Goal: Task Accomplishment & Management: Use online tool/utility

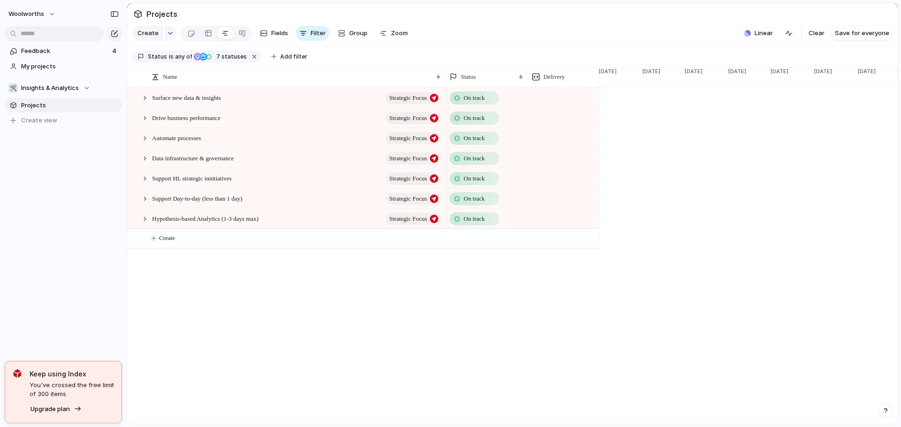
click at [143, 122] on div at bounding box center [145, 118] width 8 height 8
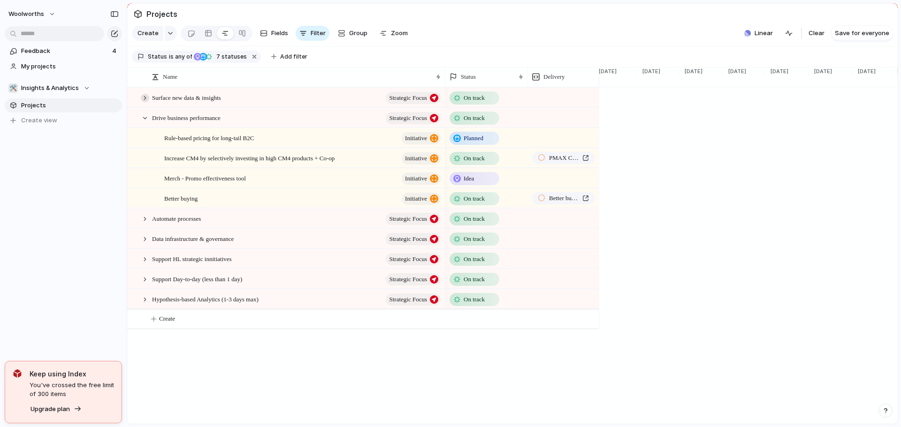
click at [145, 102] on div at bounding box center [145, 98] width 8 height 8
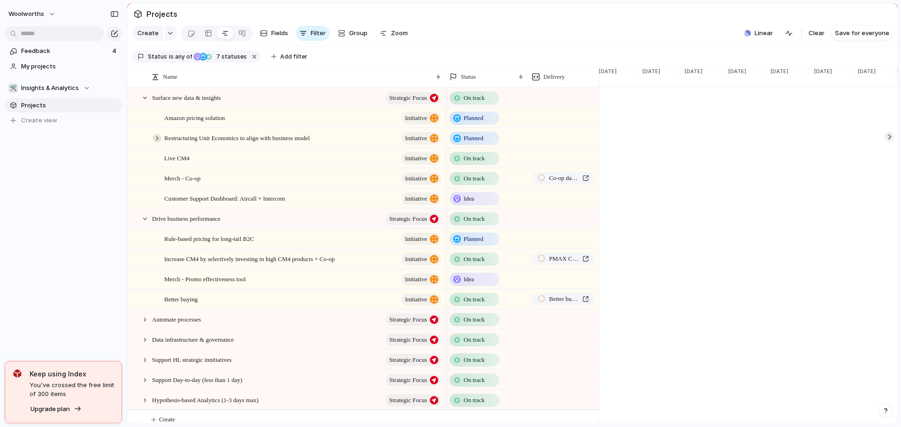
click at [155, 143] on div at bounding box center [157, 138] width 8 height 8
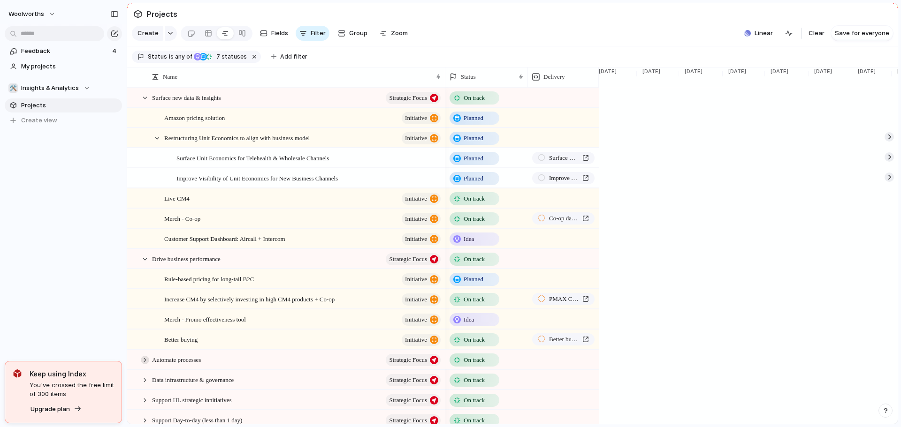
click at [145, 365] on div at bounding box center [145, 360] width 8 height 8
click at [144, 365] on div at bounding box center [145, 360] width 8 height 8
drag, startPoint x: 898, startPoint y: 166, endPoint x: 898, endPoint y: 177, distance: 11.7
click at [898, 177] on div "Projects Create Fields Filter Group Zoom Linear Clear Save for everyone Status …" at bounding box center [514, 213] width 774 height 427
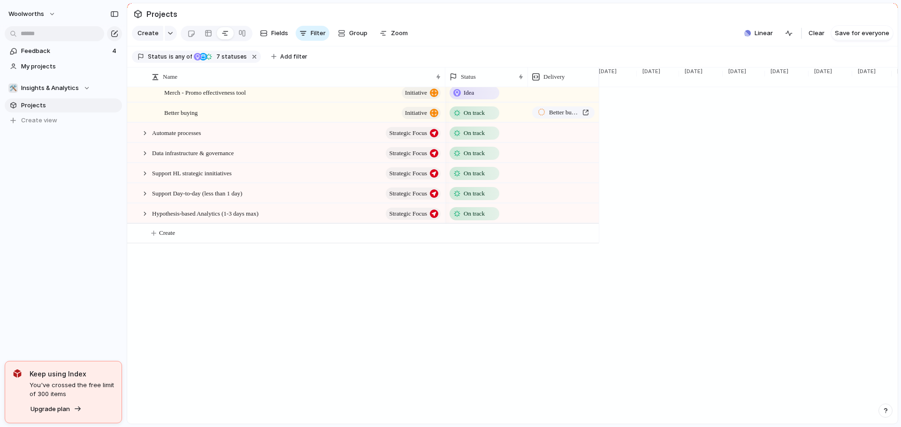
scroll to position [236, 0]
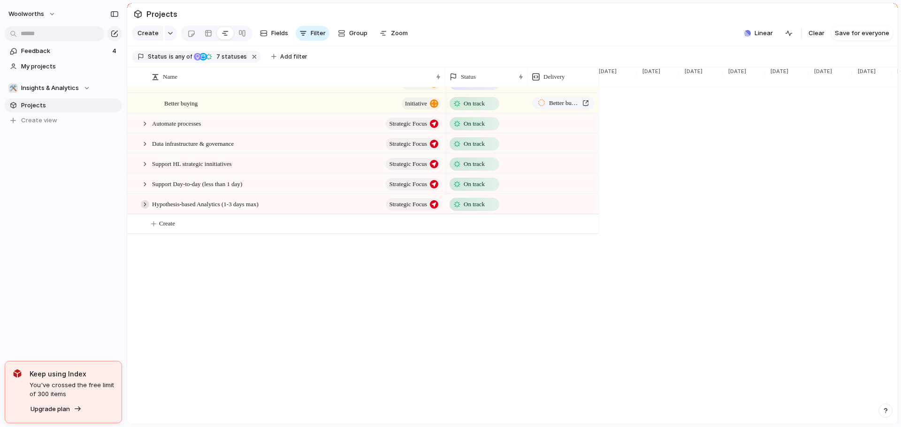
click at [142, 209] on div at bounding box center [145, 204] width 8 height 8
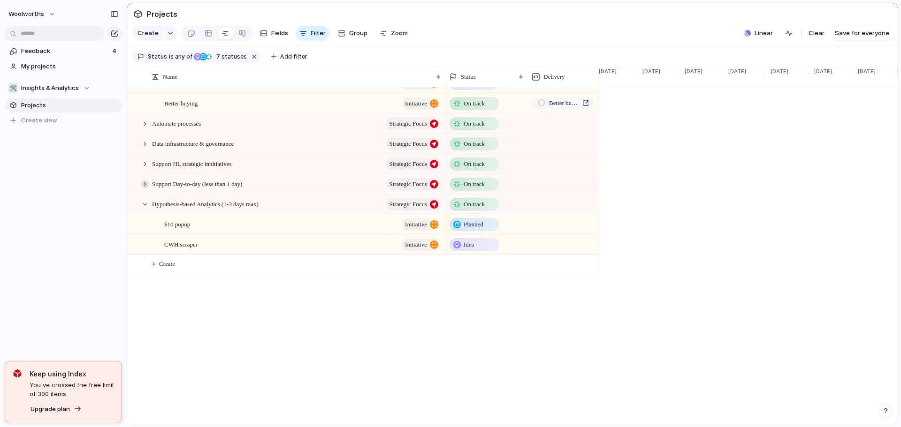
click at [145, 189] on div at bounding box center [145, 184] width 8 height 8
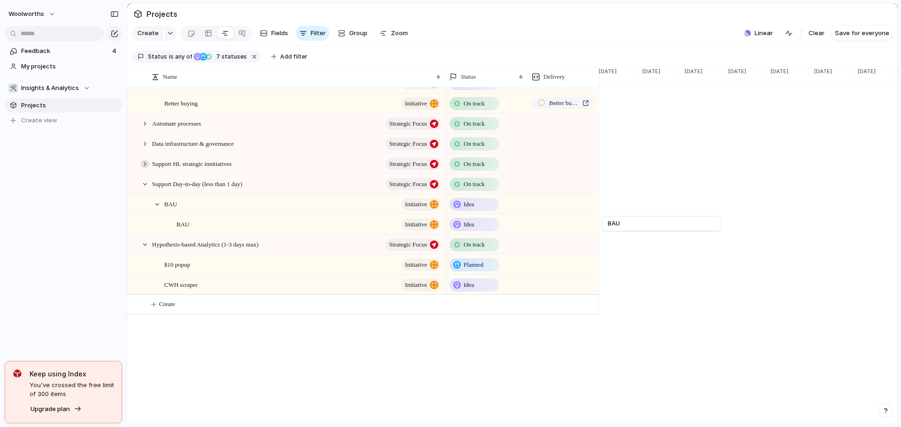
click at [145, 168] on div at bounding box center [145, 164] width 8 height 8
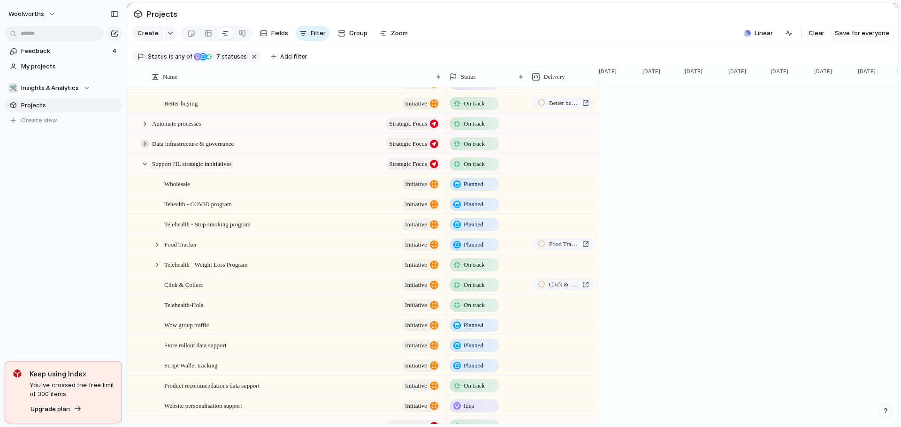
click at [145, 148] on div at bounding box center [145, 144] width 8 height 8
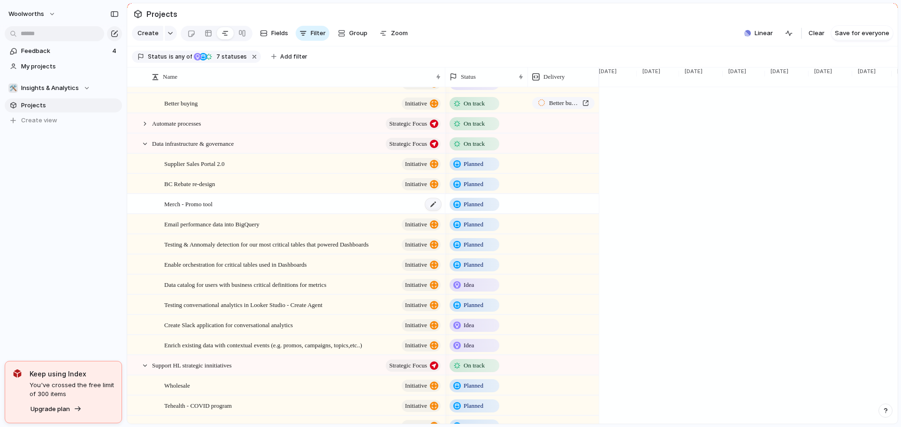
click at [433, 211] on div at bounding box center [433, 204] width 16 height 12
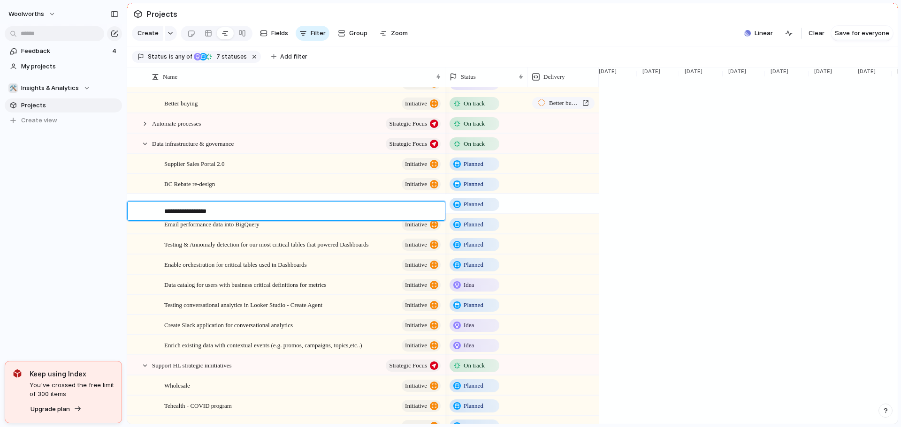
click at [306, 215] on textarea "**********" at bounding box center [301, 212] width 274 height 11
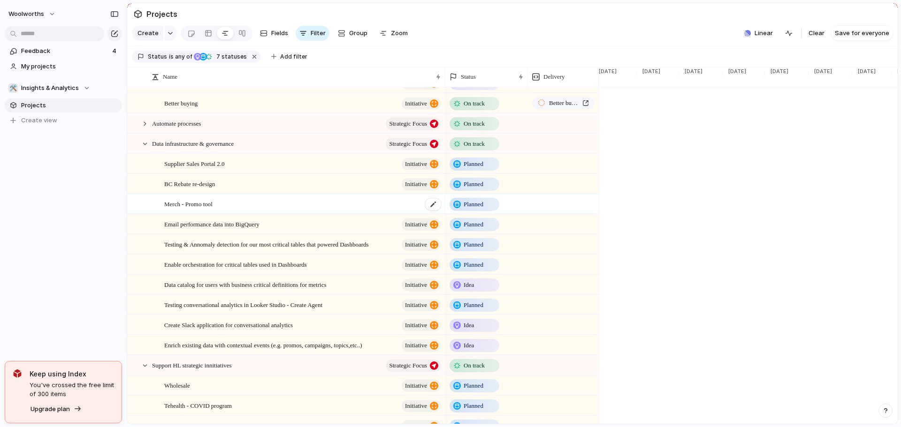
click at [258, 206] on div "Merch - Promo tool" at bounding box center [303, 204] width 278 height 19
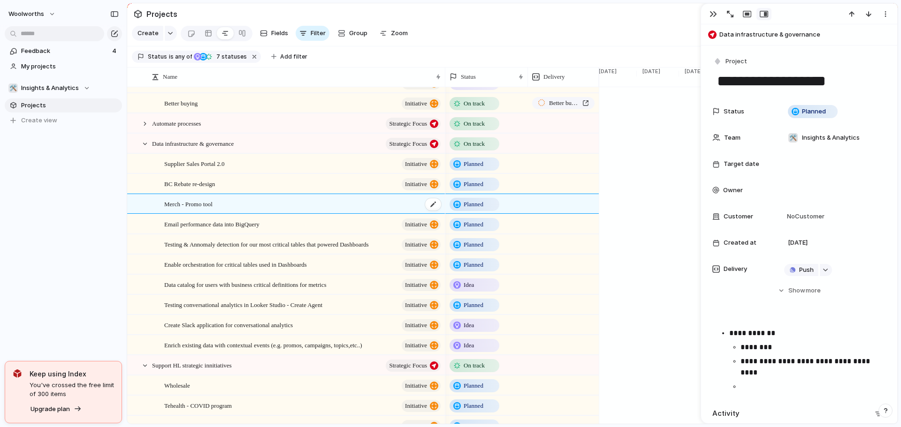
click at [212, 209] on span "Merch - Promo tool" at bounding box center [188, 203] width 48 height 11
click at [729, 58] on span "Project" at bounding box center [736, 61] width 22 height 9
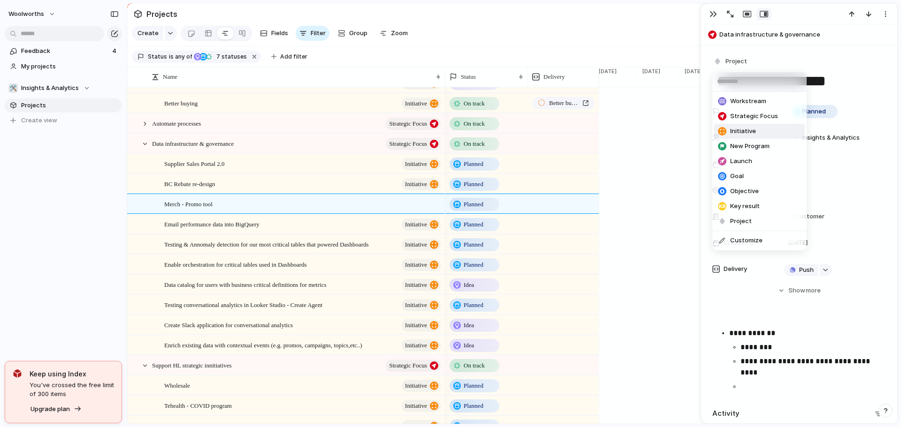
click at [751, 132] on span "Initiative" at bounding box center [743, 131] width 26 height 9
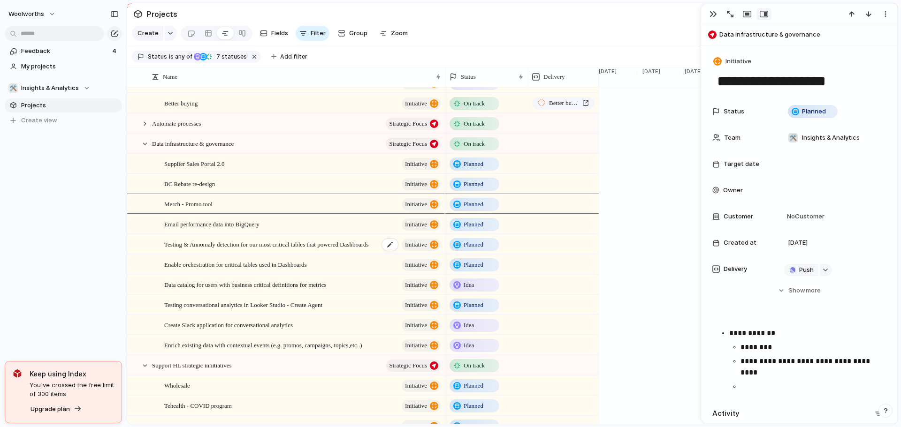
click at [292, 243] on div "Testing & Annomaly detection for our most critical tables that powered Dashboar…" at bounding box center [303, 244] width 278 height 19
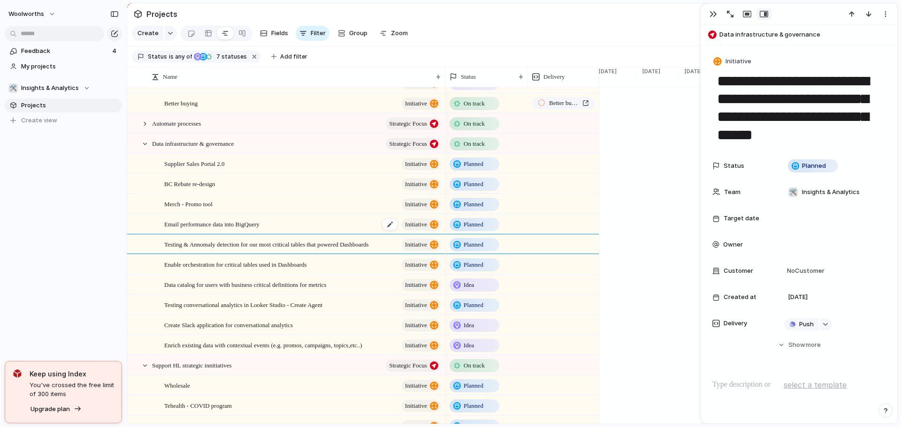
click at [212, 229] on span "Email performance data into BigQuery" at bounding box center [211, 224] width 95 height 11
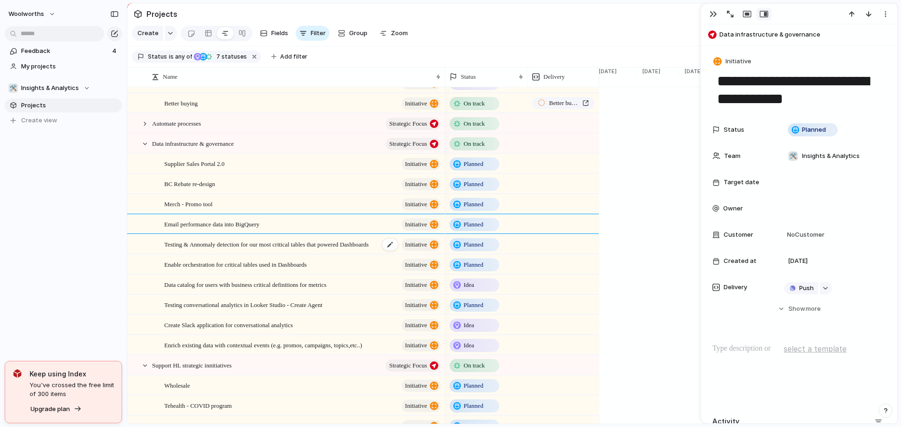
click at [219, 243] on div "Testing & Annomaly detection for our most critical tables that powered Dashboar…" at bounding box center [303, 244] width 278 height 19
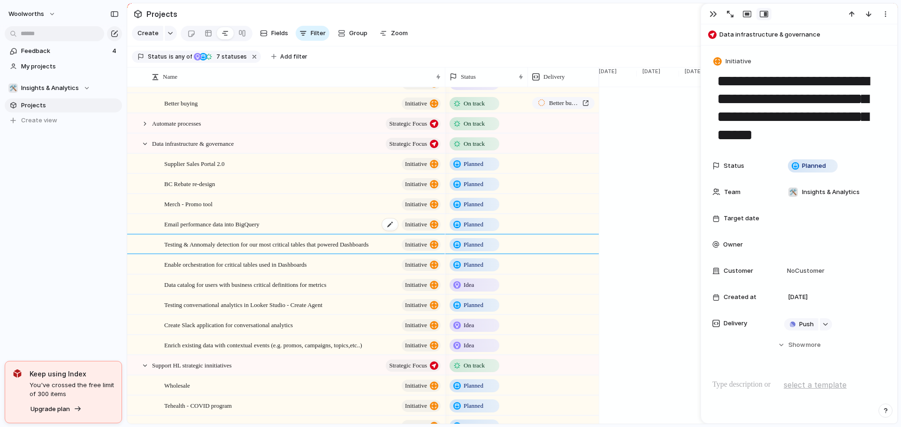
click at [216, 229] on span "Email performance data into BigQuery" at bounding box center [211, 224] width 95 height 11
type textarea "**********"
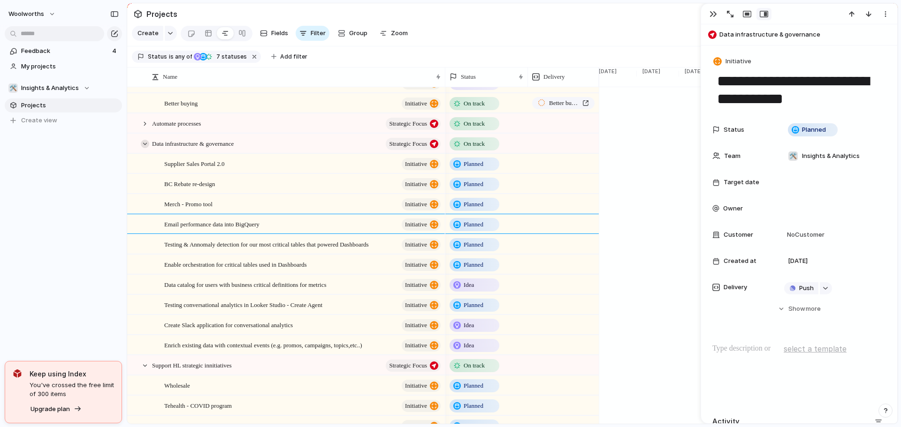
click at [143, 148] on div at bounding box center [145, 144] width 8 height 8
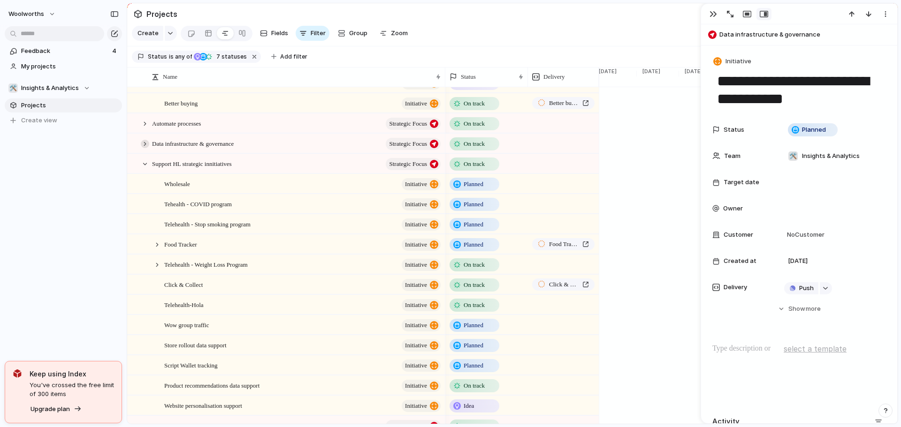
click at [143, 148] on div at bounding box center [145, 144] width 8 height 8
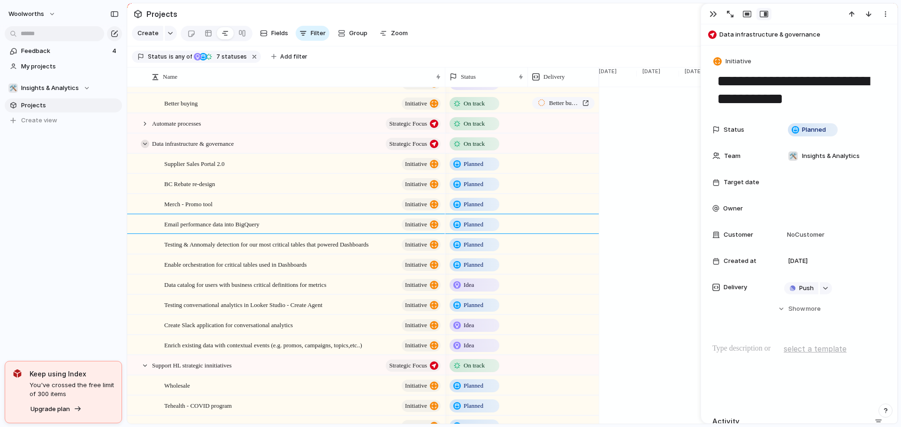
click at [146, 148] on div at bounding box center [145, 144] width 8 height 8
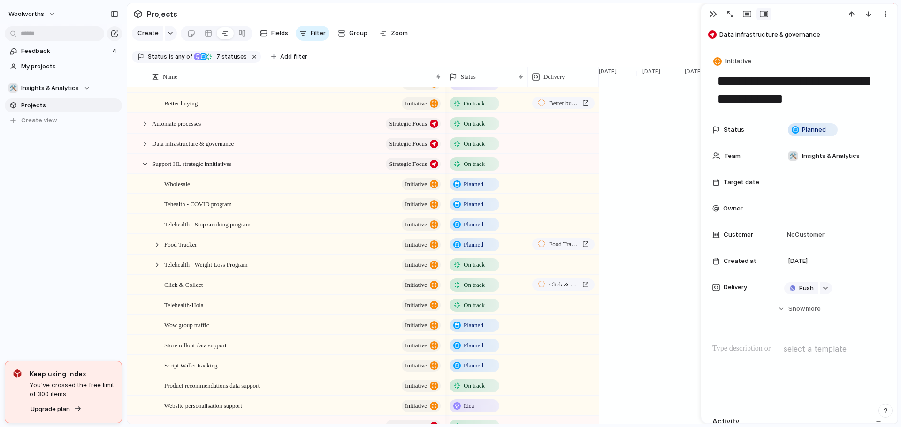
click at [718, 11] on button "button" at bounding box center [713, 14] width 15 height 12
